Goal: Check status: Check status

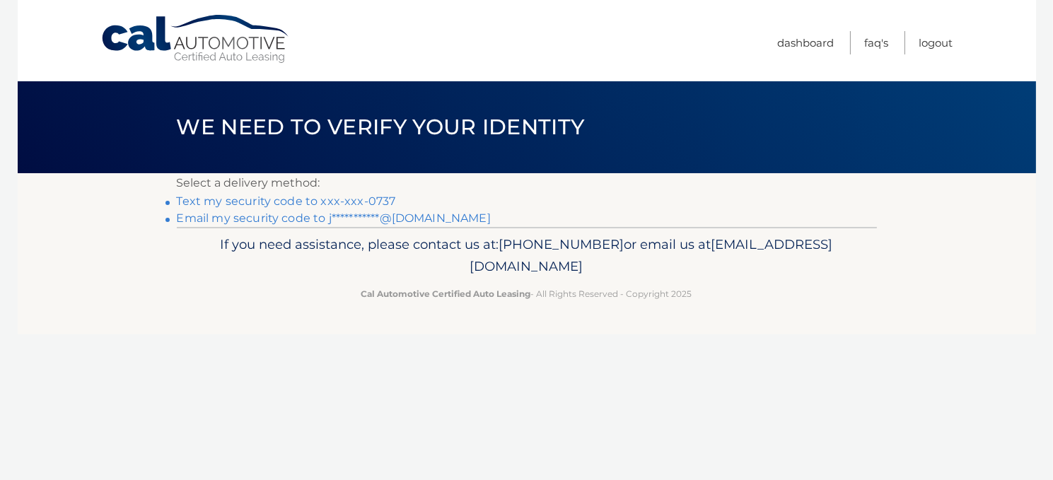
click at [257, 199] on link "Text my security code to xxx-xxx-0737" at bounding box center [286, 200] width 219 height 13
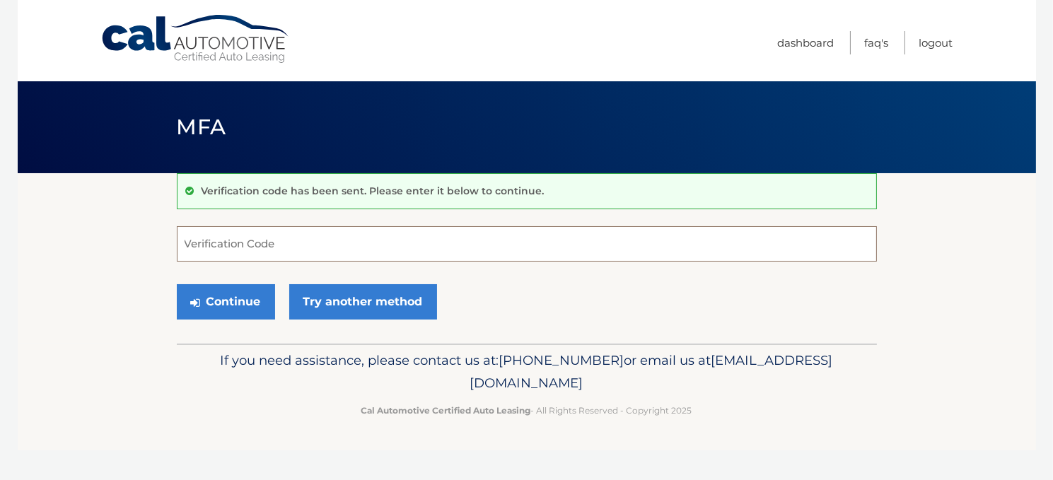
click at [242, 236] on input "Verification Code" at bounding box center [527, 243] width 700 height 35
type input "594707"
click at [177, 284] on button "Continue" at bounding box center [226, 301] width 98 height 35
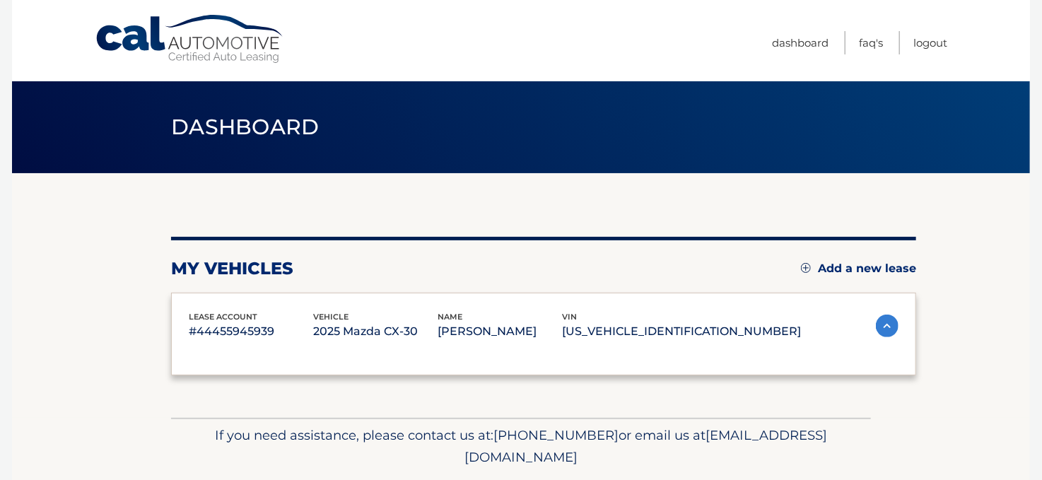
click at [194, 305] on div "lease account #44455945939 vehicle 2025 Mazda CX-30 name [PERSON_NAME] vin [US_…" at bounding box center [543, 334] width 745 height 83
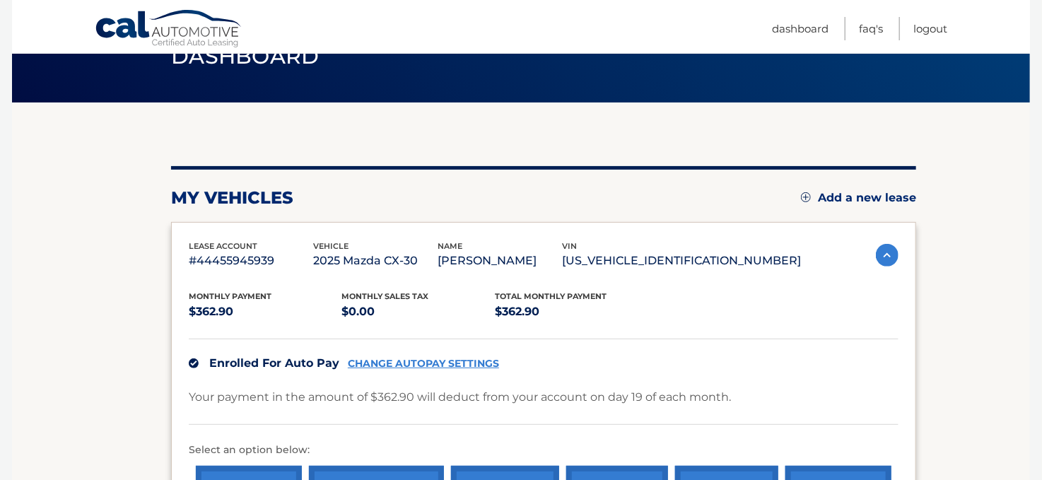
scroll to position [141, 0]
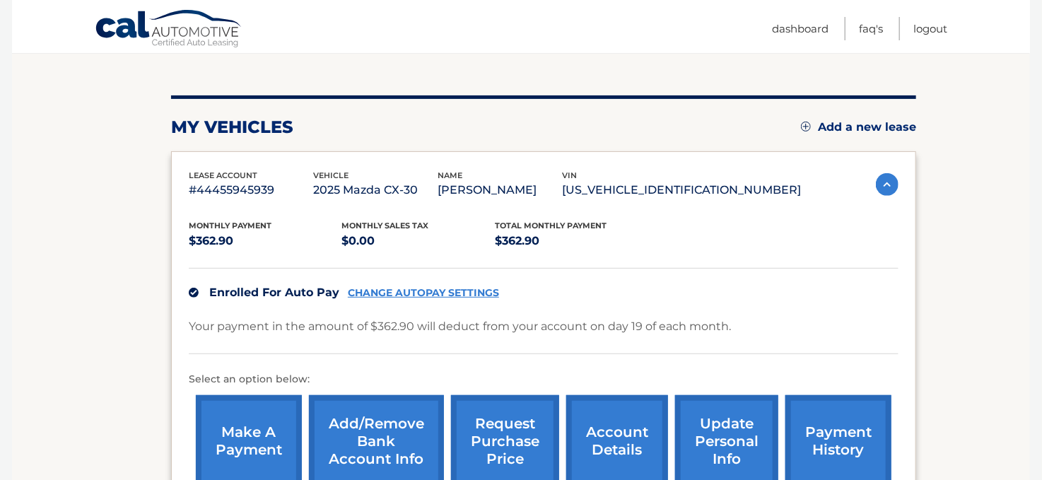
click at [118, 309] on section "my vehicles Add a new lease lease account #44455945939 vehicle 2025 Mazda CX-30…" at bounding box center [521, 293] width 1018 height 523
